Goal: Task Accomplishment & Management: Use online tool/utility

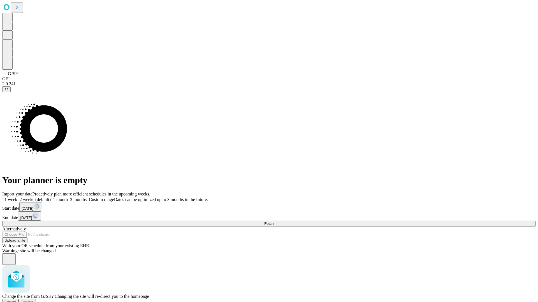
click at [34, 300] on span "Confirm" at bounding box center [27, 302] width 13 height 4
click at [17, 197] on label "1 week" at bounding box center [9, 199] width 15 height 5
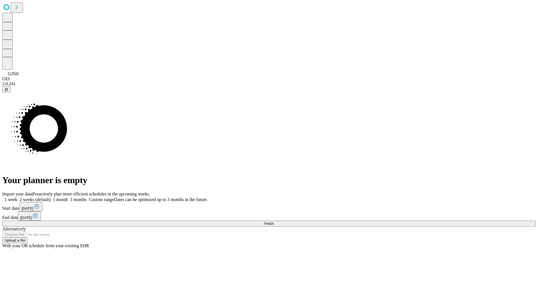
click at [273, 222] on span "Fetch" at bounding box center [268, 224] width 9 height 4
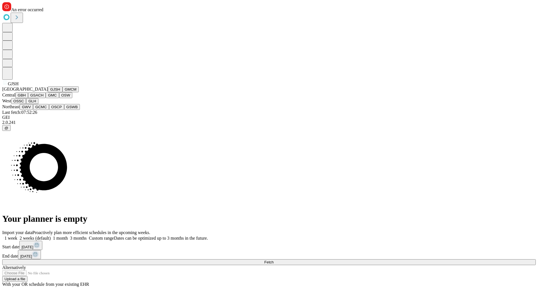
click at [62, 92] on button "GMCM" at bounding box center [70, 90] width 16 height 6
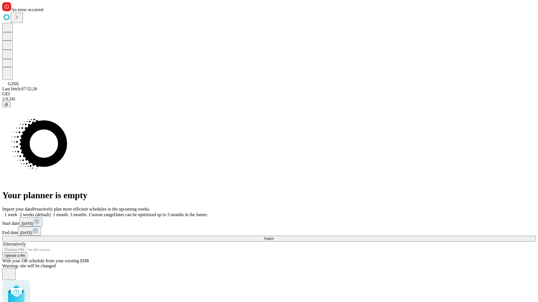
click at [17, 213] on label "1 week" at bounding box center [9, 215] width 15 height 5
click at [273, 237] on span "Fetch" at bounding box center [268, 239] width 9 height 4
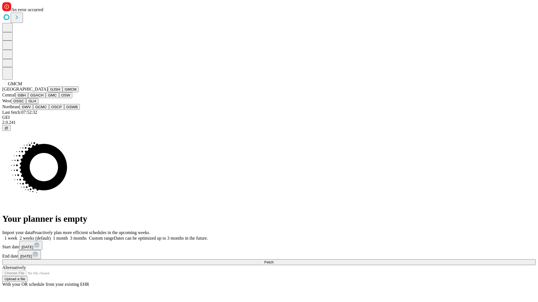
click at [28, 98] on button "GBH" at bounding box center [21, 95] width 13 height 6
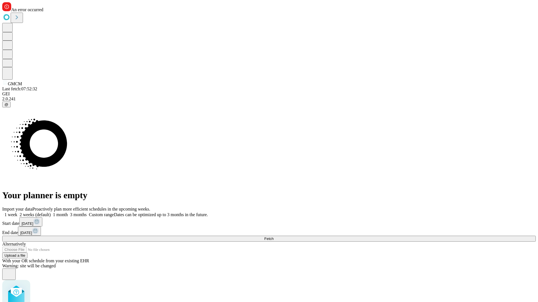
click at [17, 213] on label "1 week" at bounding box center [9, 215] width 15 height 5
click at [273, 237] on span "Fetch" at bounding box center [268, 239] width 9 height 4
click at [17, 213] on label "1 week" at bounding box center [9, 215] width 15 height 5
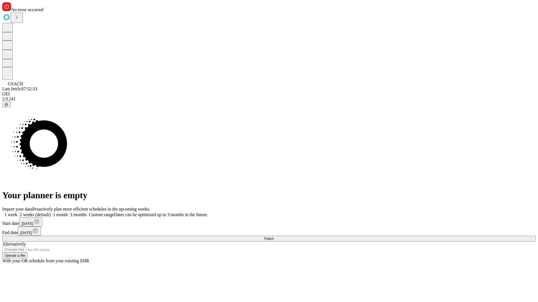
click at [273, 237] on span "Fetch" at bounding box center [268, 239] width 9 height 4
click at [17, 213] on label "1 week" at bounding box center [9, 215] width 15 height 5
click at [273, 237] on span "Fetch" at bounding box center [268, 239] width 9 height 4
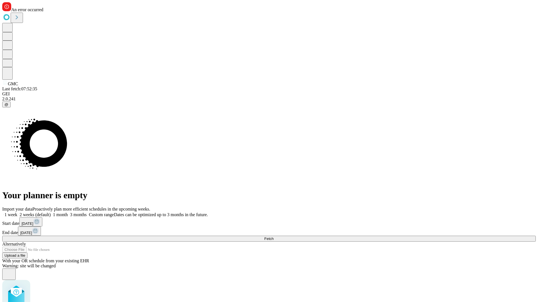
click at [17, 213] on label "1 week" at bounding box center [9, 215] width 15 height 5
click at [273, 237] on span "Fetch" at bounding box center [268, 239] width 9 height 4
click at [17, 213] on label "1 week" at bounding box center [9, 215] width 15 height 5
click at [273, 237] on span "Fetch" at bounding box center [268, 239] width 9 height 4
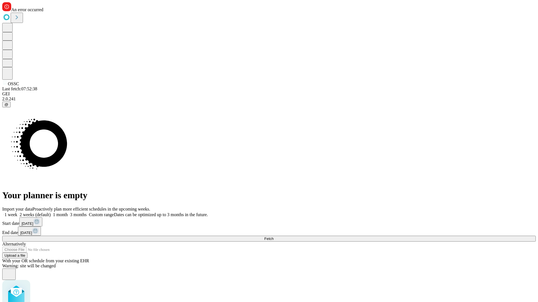
click at [17, 213] on label "1 week" at bounding box center [9, 215] width 15 height 5
click at [273, 237] on span "Fetch" at bounding box center [268, 239] width 9 height 4
click at [17, 213] on label "1 week" at bounding box center [9, 215] width 15 height 5
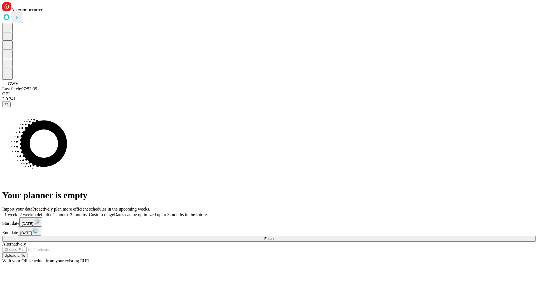
click at [273, 237] on span "Fetch" at bounding box center [268, 239] width 9 height 4
click at [17, 213] on label "1 week" at bounding box center [9, 215] width 15 height 5
click at [273, 237] on span "Fetch" at bounding box center [268, 239] width 9 height 4
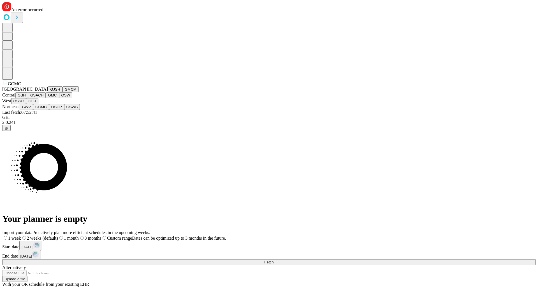
click at [49, 110] on button "OSCP" at bounding box center [56, 107] width 15 height 6
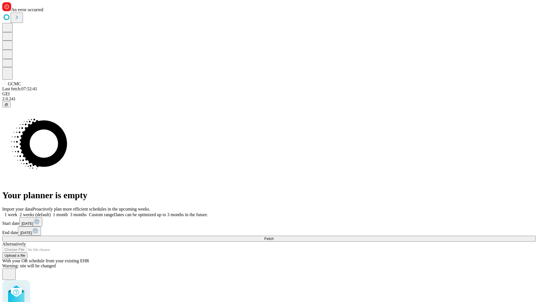
click at [17, 213] on label "1 week" at bounding box center [9, 215] width 15 height 5
click at [273, 237] on span "Fetch" at bounding box center [268, 239] width 9 height 4
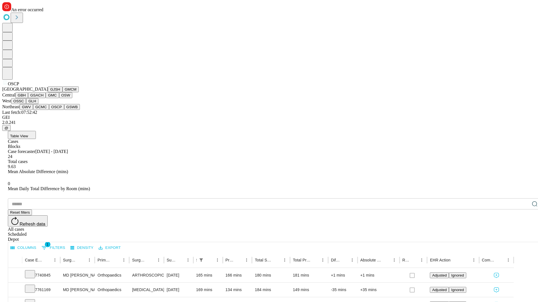
click at [64, 110] on button "GSWB" at bounding box center [72, 107] width 16 height 6
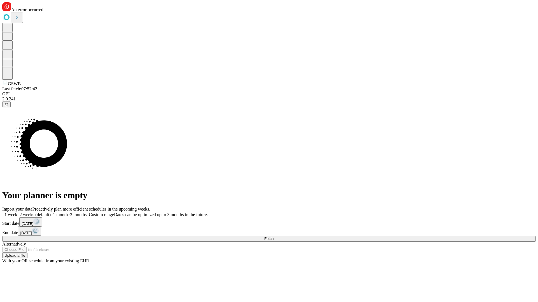
click at [17, 213] on label "1 week" at bounding box center [9, 215] width 15 height 5
